Goal: Information Seeking & Learning: Learn about a topic

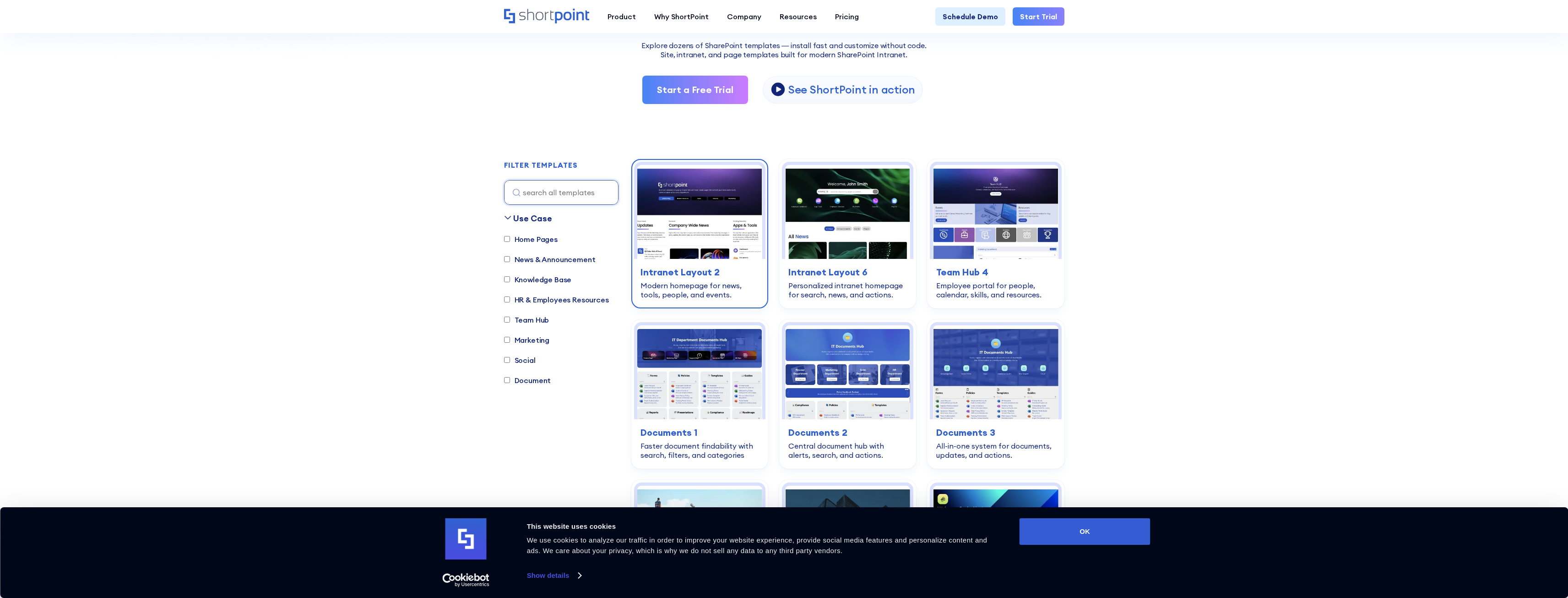
scroll to position [183, 0]
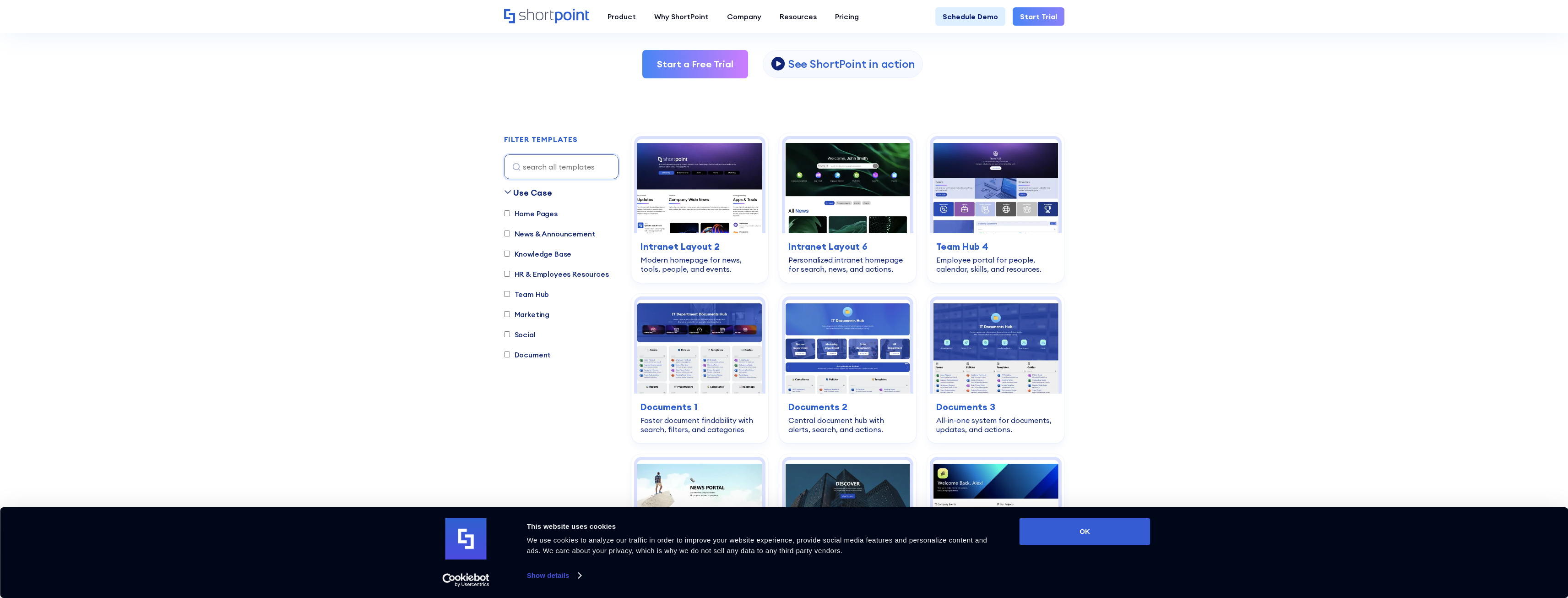
drag, startPoint x: 1292, startPoint y: 214, endPoint x: 1285, endPoint y: 214, distance: 7.0
click at [504, 276] on input "HR & Employees Resources" at bounding box center [507, 273] width 6 height 6
checkbox input "true"
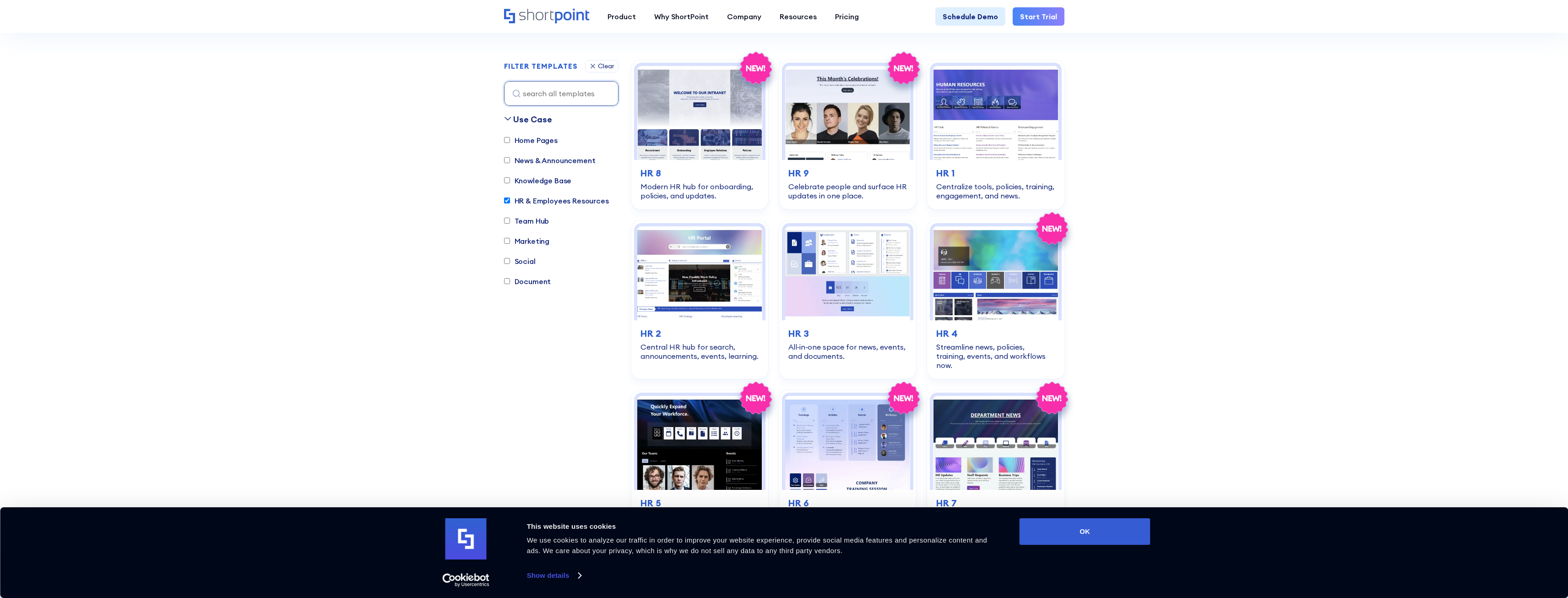
scroll to position [271, 0]
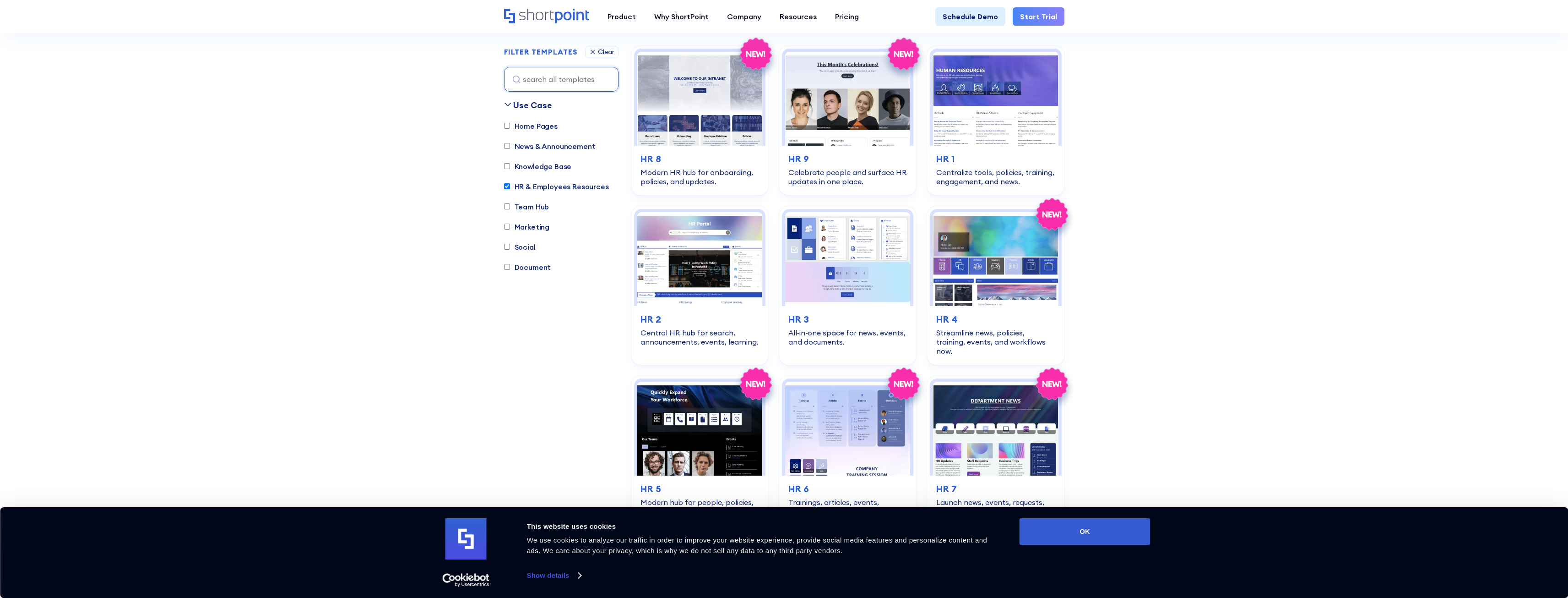
click at [507, 207] on input "Team Hub" at bounding box center [507, 207] width 6 height 6
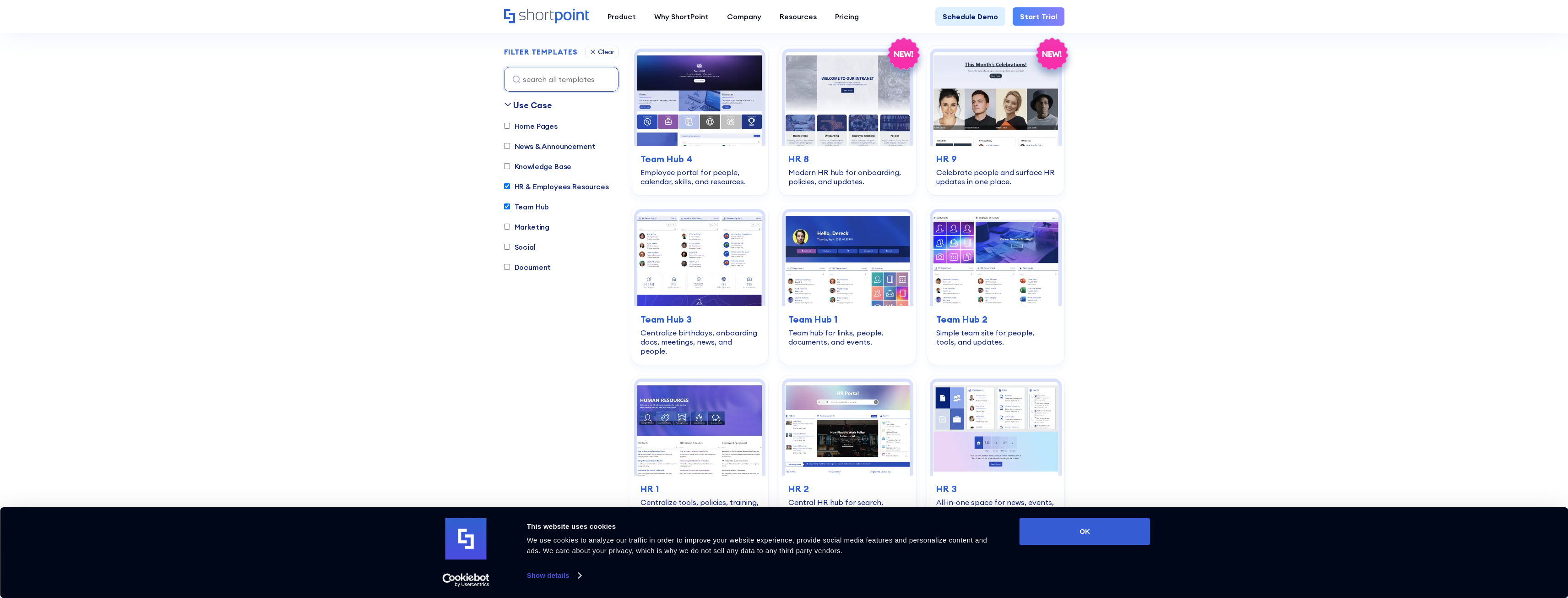
click at [507, 209] on input "Team Hub" at bounding box center [507, 207] width 6 height 6
checkbox input "false"
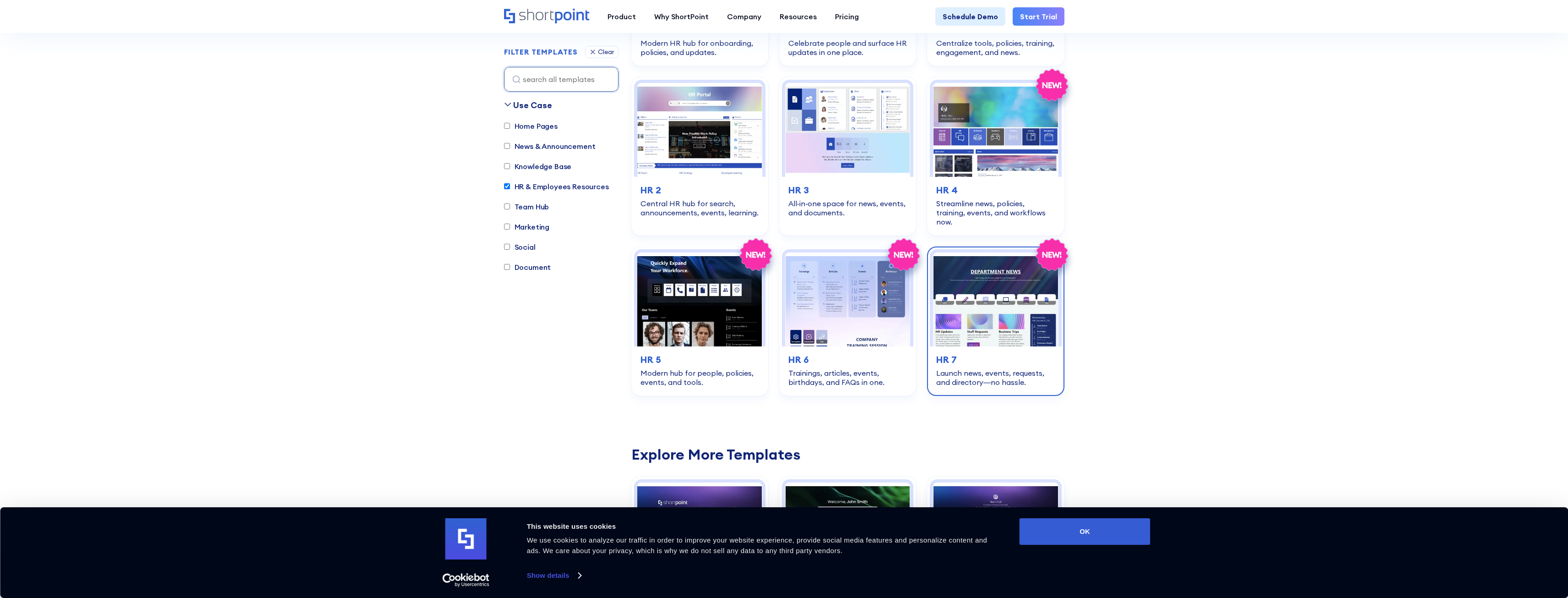
scroll to position [408, 0]
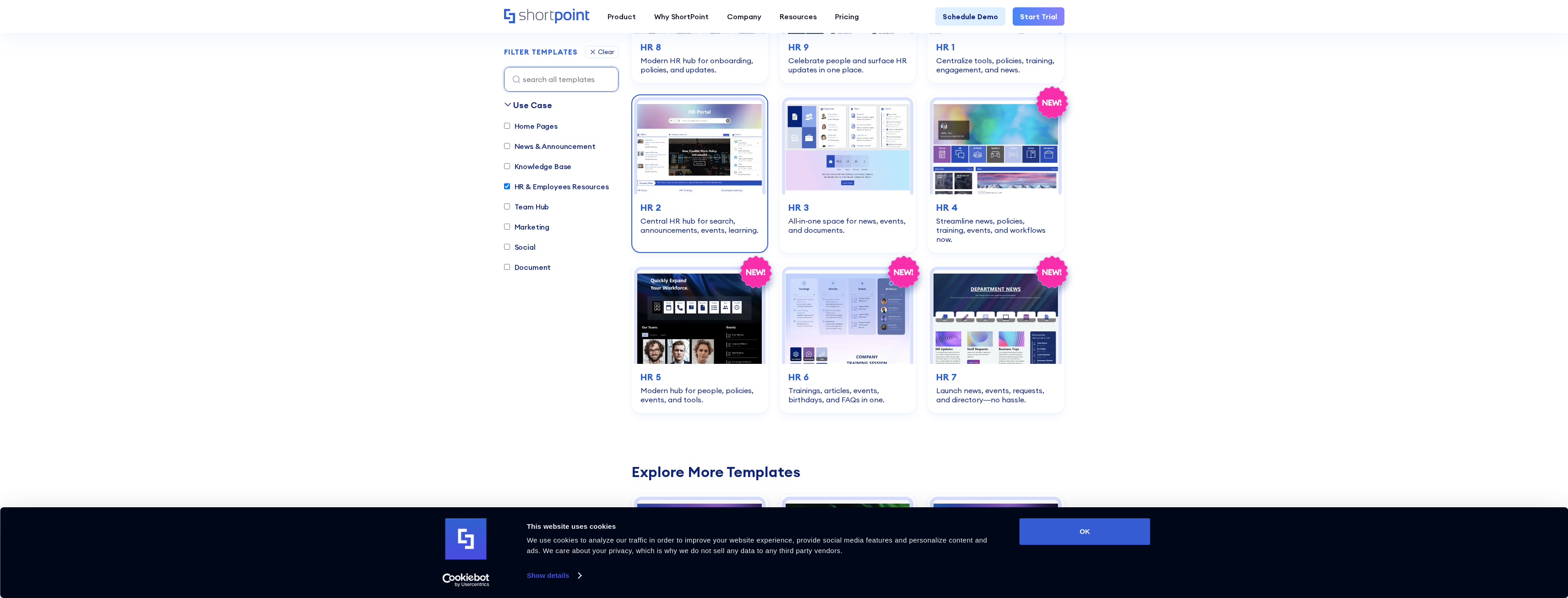
scroll to position [271, 0]
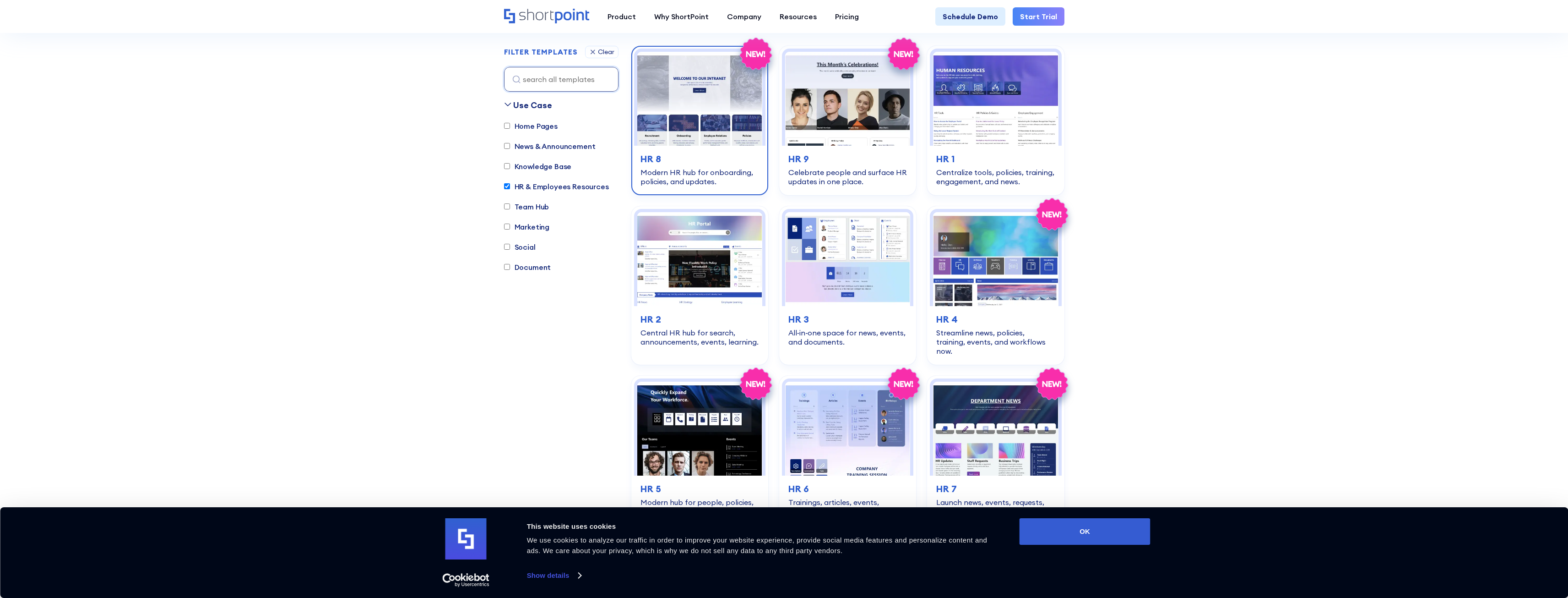
drag, startPoint x: 676, startPoint y: 93, endPoint x: 679, endPoint y: 98, distance: 5.8
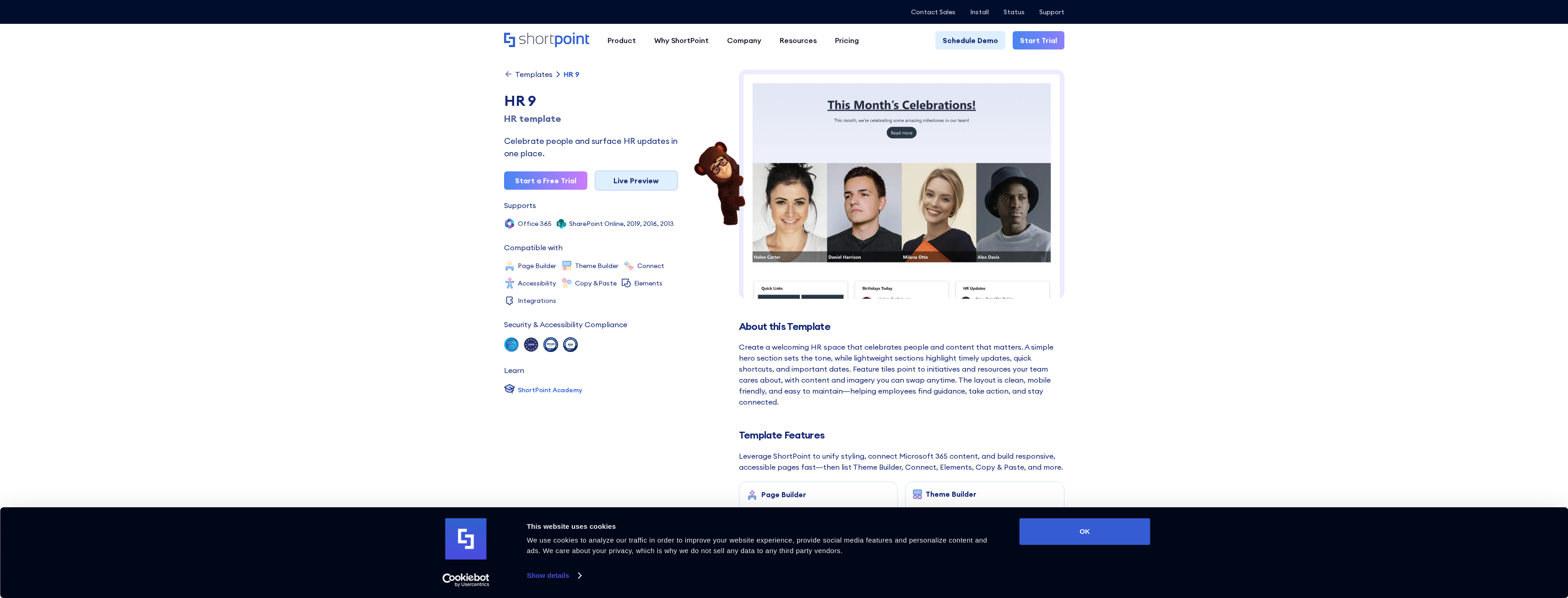
click at [635, 180] on link "Live Preview" at bounding box center [637, 180] width 84 height 20
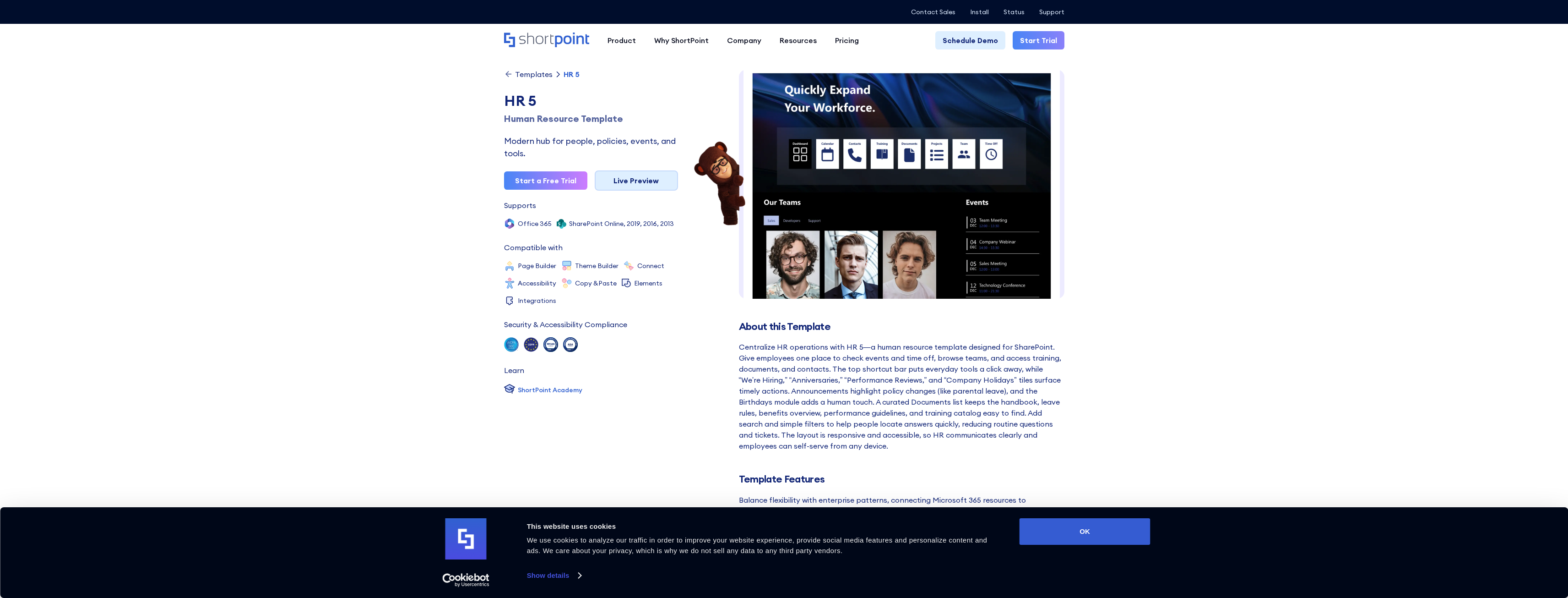
scroll to position [5, 0]
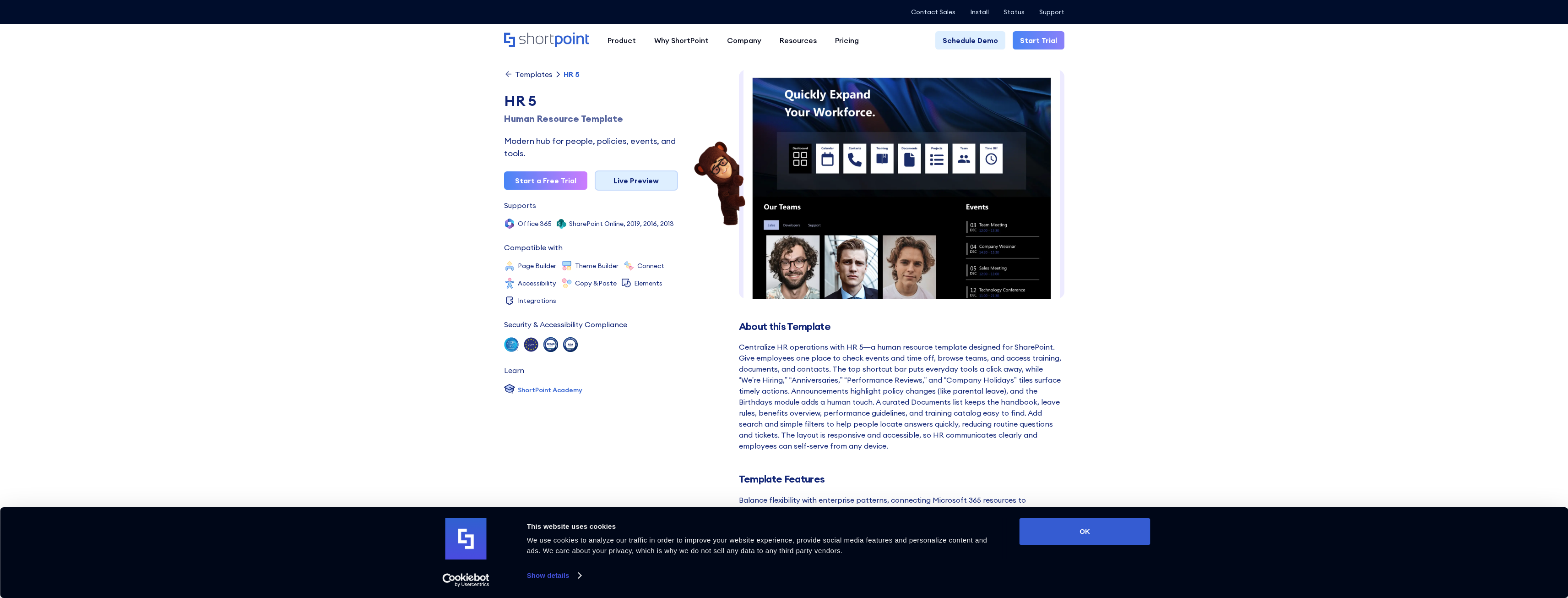
click at [639, 180] on link "Live Preview" at bounding box center [637, 180] width 84 height 20
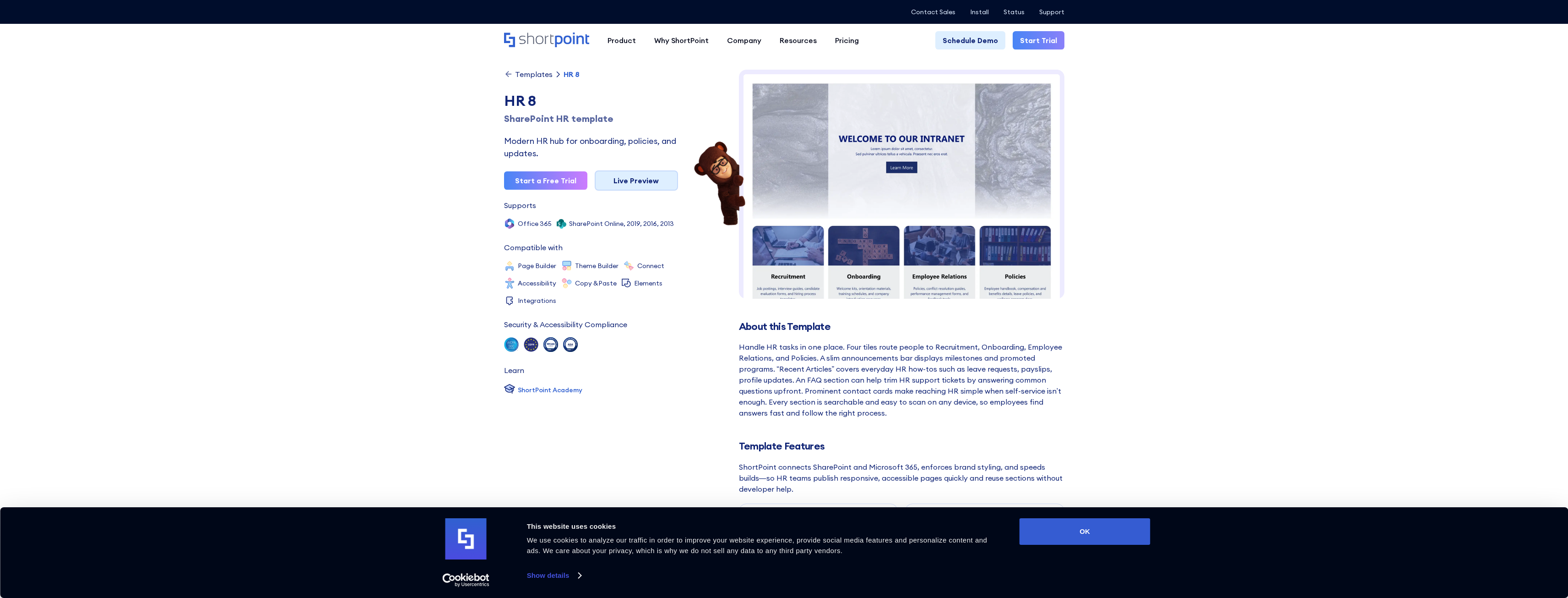
click at [605, 178] on link "Live Preview" at bounding box center [637, 180] width 84 height 20
